Goal: Information Seeking & Learning: Learn about a topic

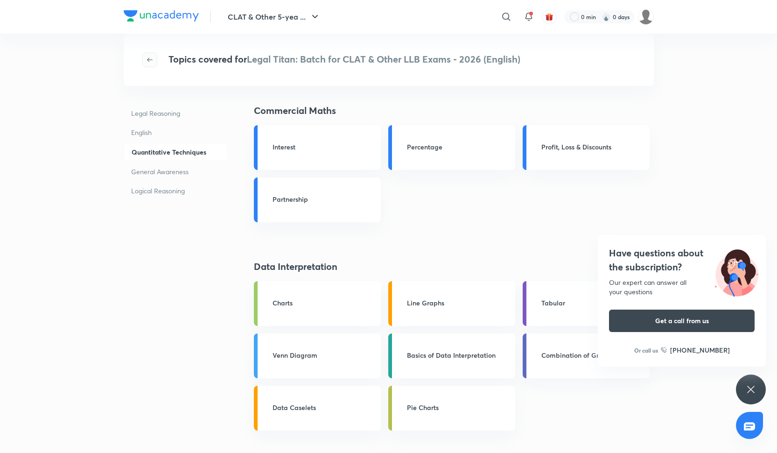
click at [152, 56] on icon "button" at bounding box center [149, 59] width 7 height 7
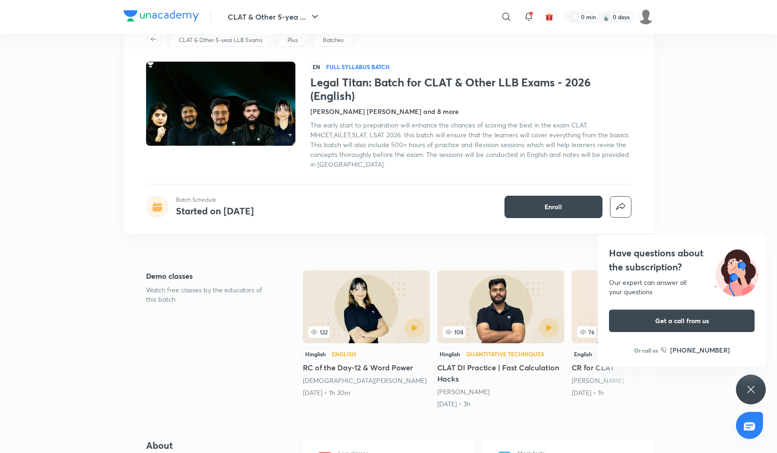
scroll to position [27, 0]
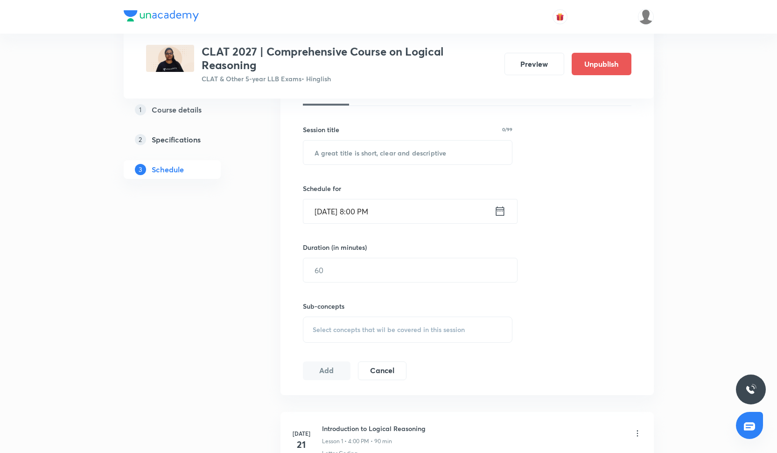
scroll to position [223, 0]
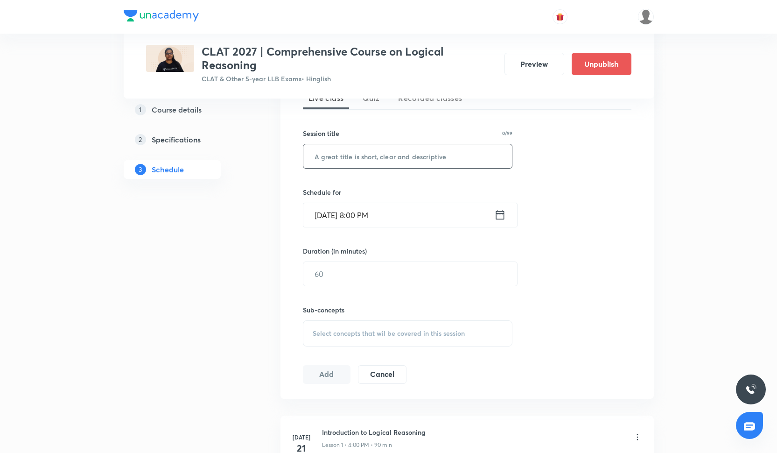
click at [348, 151] on input "text" at bounding box center [407, 156] width 209 height 24
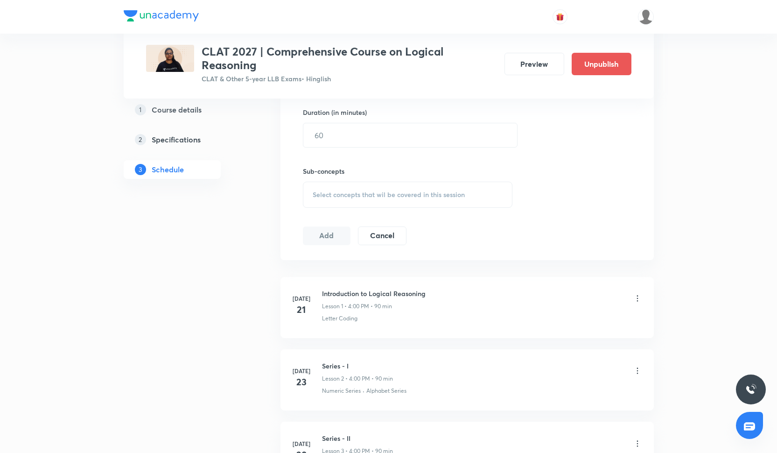
scroll to position [360, 0]
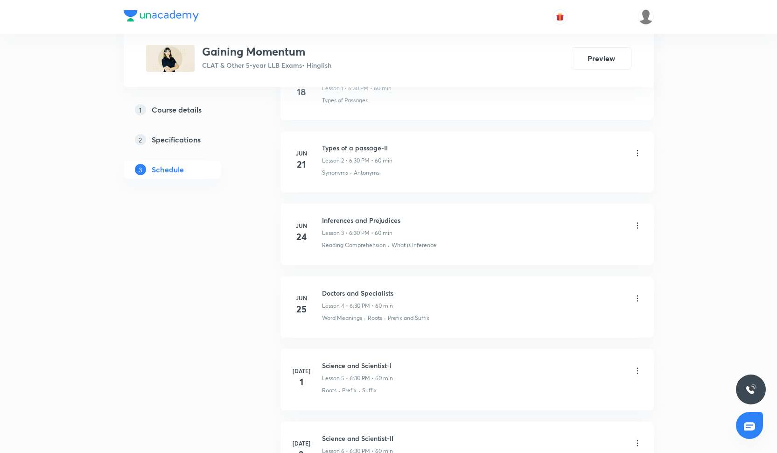
scroll to position [579, 0]
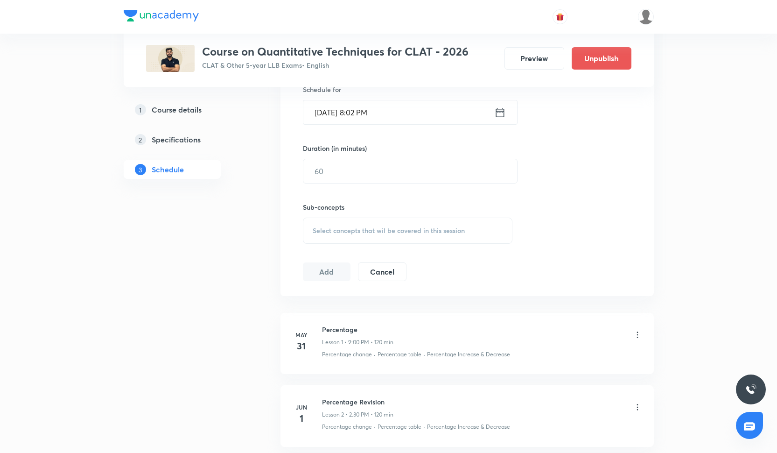
scroll to position [319, 0]
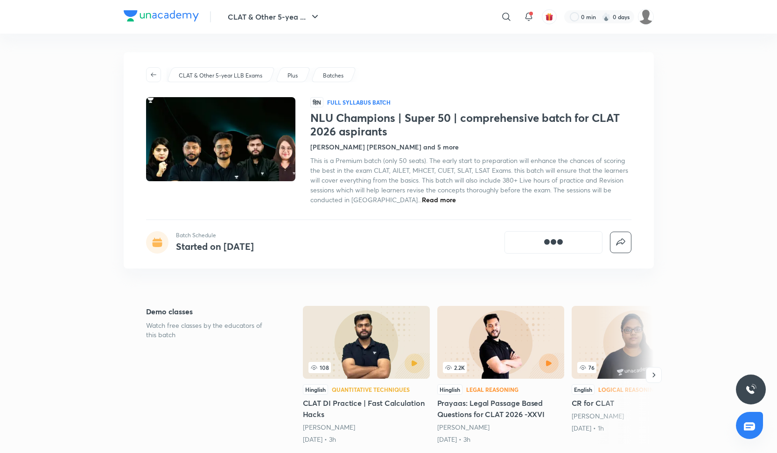
click at [763, 0] on div at bounding box center [388, 0] width 777 height 1
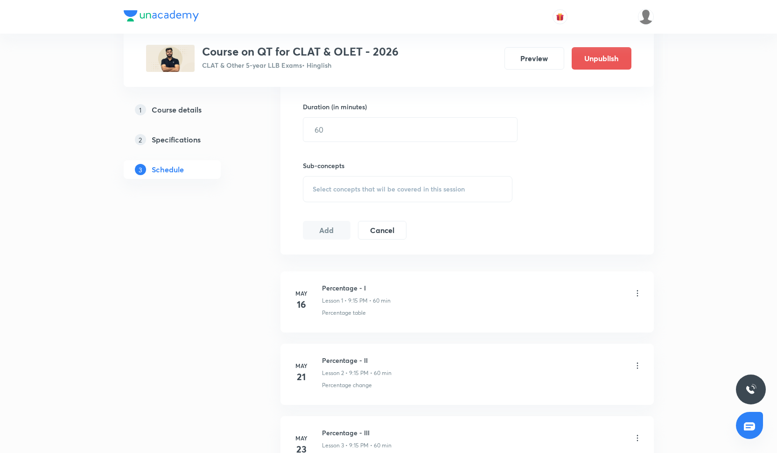
scroll to position [353, 0]
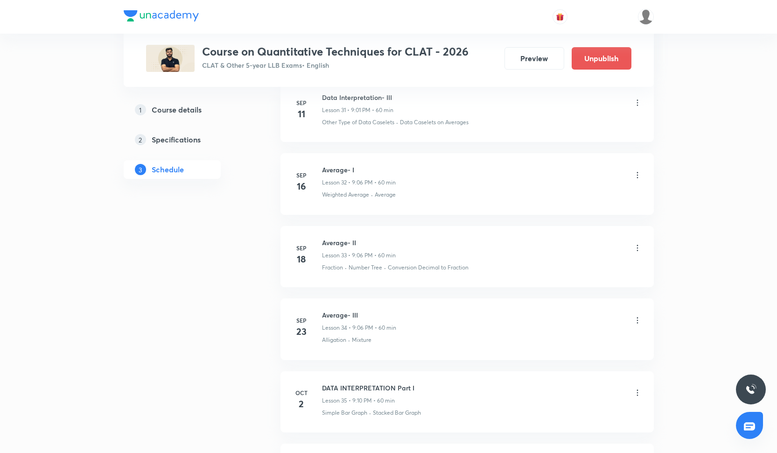
scroll to position [2717, 0]
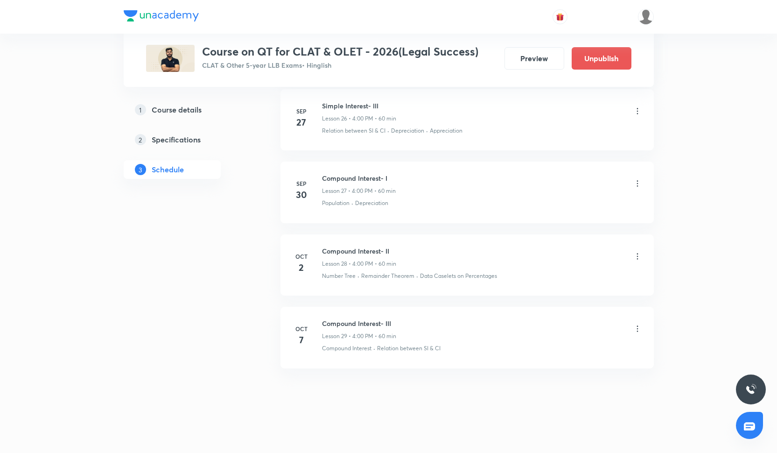
scroll to position [2299, 0]
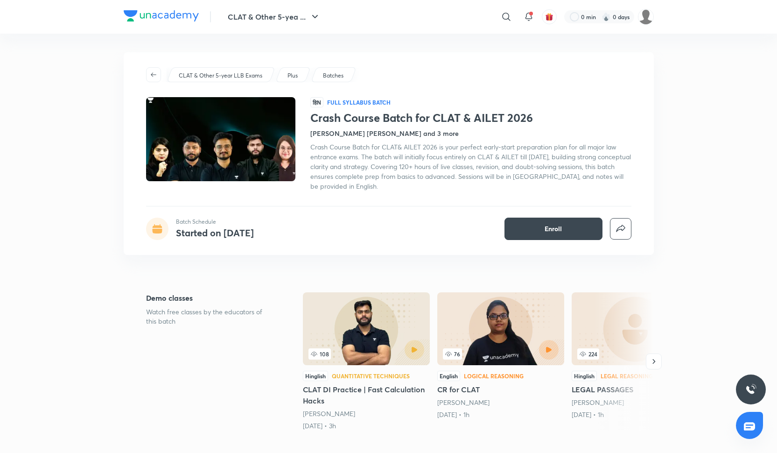
click at [756, 1] on header "CLAT & Other 5-yea ... ​ 0 min 0 days" at bounding box center [388, 17] width 777 height 34
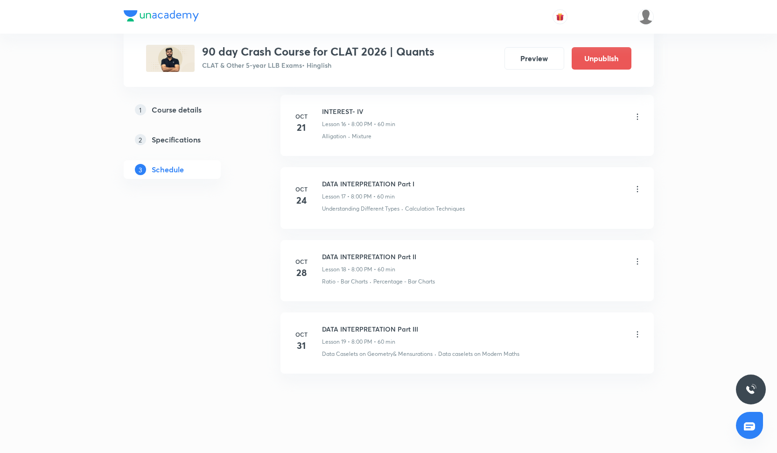
scroll to position [1618, 0]
